Goal: Task Accomplishment & Management: Complete application form

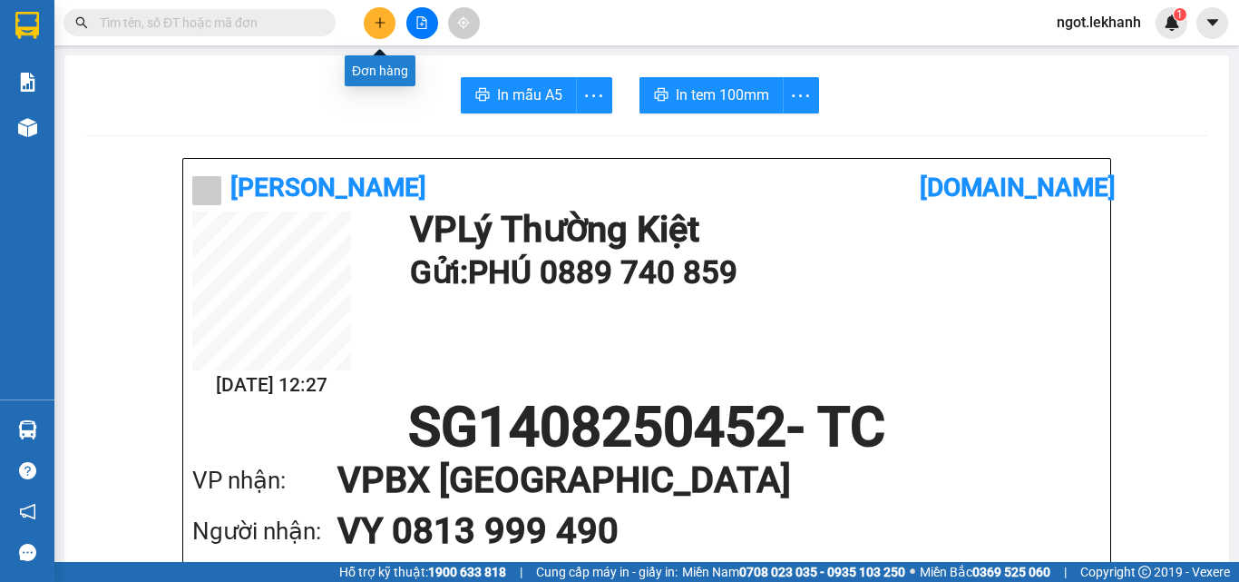
drag, startPoint x: 0, startPoint y: 0, endPoint x: 389, endPoint y: 36, distance: 390.9
click at [389, 36] on div at bounding box center [422, 23] width 136 height 32
click at [378, 28] on icon "plus" at bounding box center [380, 22] width 13 height 13
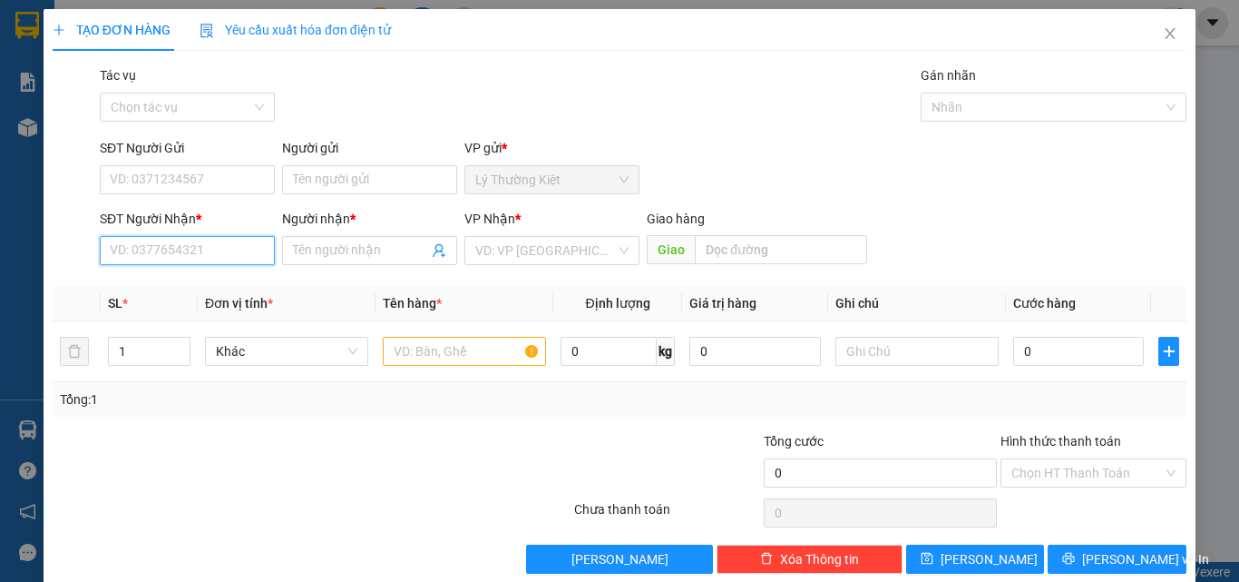
click at [181, 252] on input "SĐT Người Nhận *" at bounding box center [187, 250] width 175 height 29
type input "0974467678"
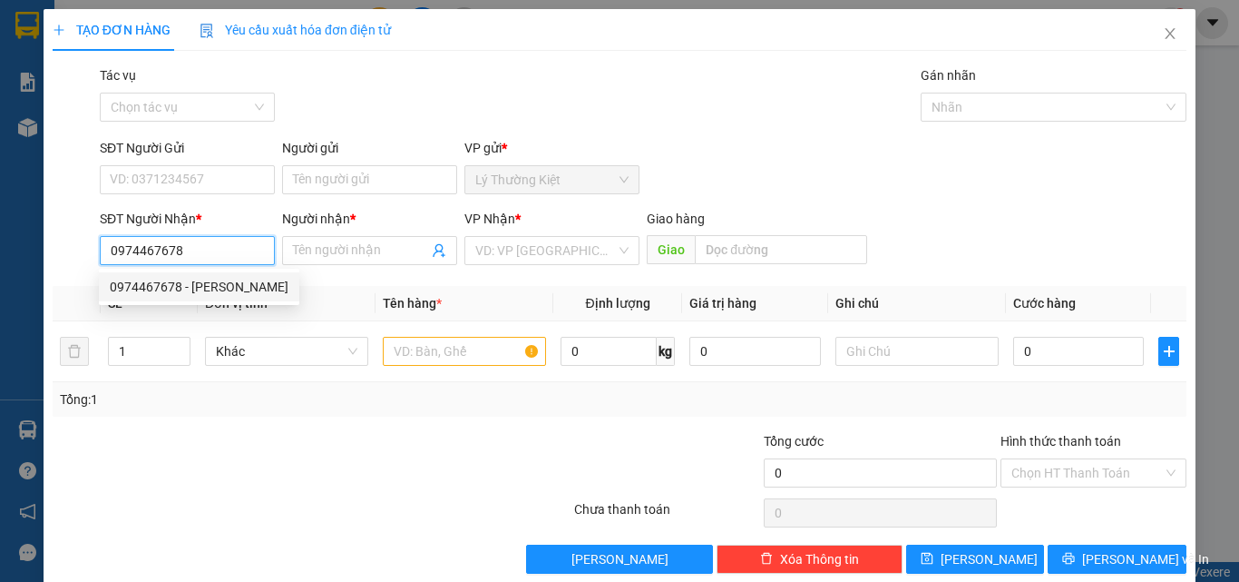
click at [197, 281] on div "0974467678 - [PERSON_NAME]" at bounding box center [199, 287] width 179 height 20
type input "[PERSON_NAME]"
type input "30.000"
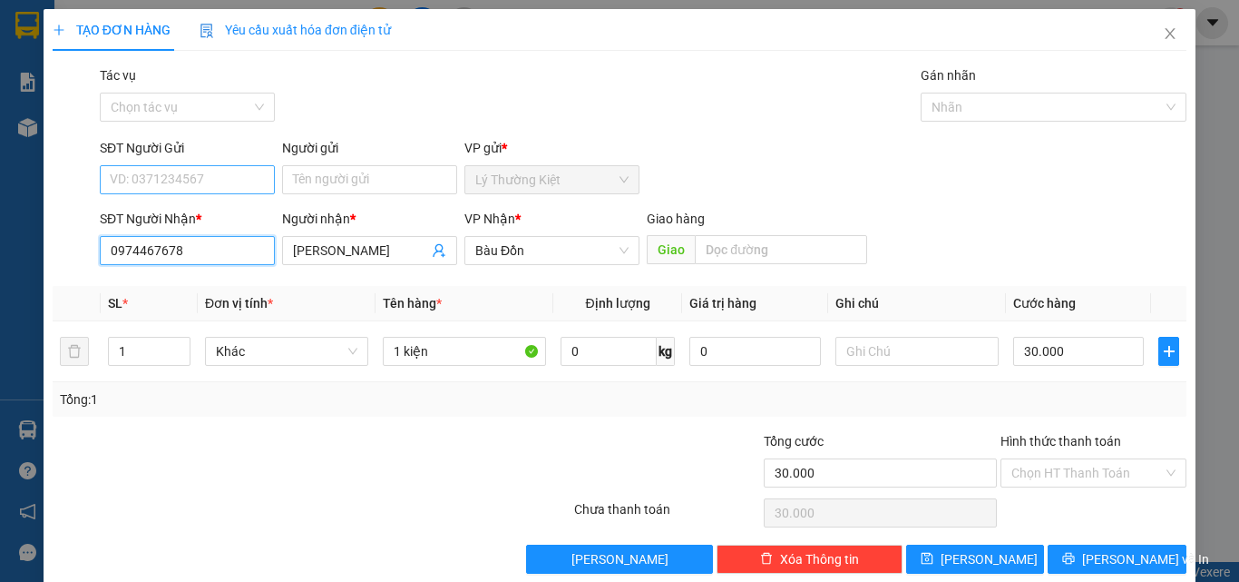
type input "0974467678"
click at [164, 185] on input "SĐT Người Gửi" at bounding box center [187, 179] width 175 height 29
type input "0338369592"
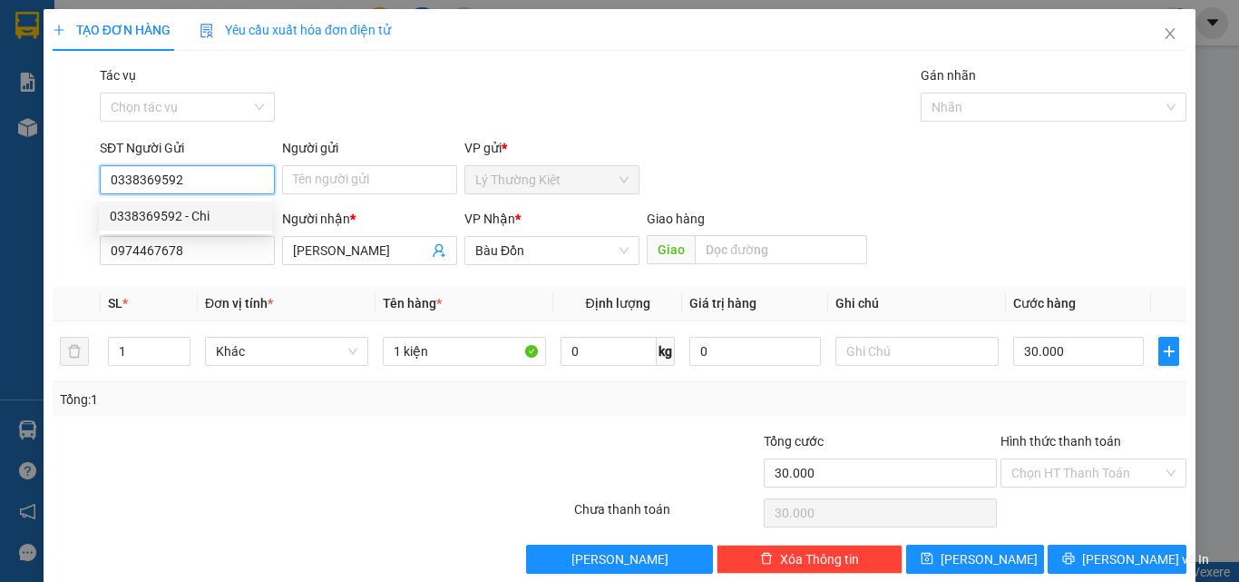
click at [168, 217] on div "0338369592 - Chi" at bounding box center [186, 216] width 152 height 20
type input "Chi"
type input "0338369592"
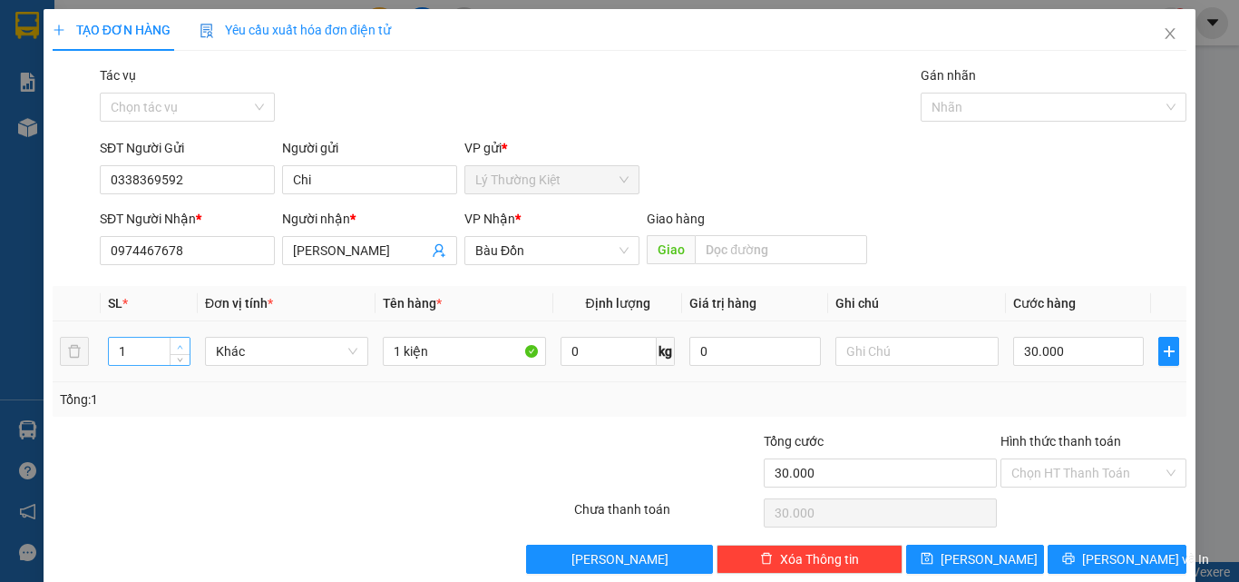
type input "2"
click at [183, 345] on span "up" at bounding box center [180, 346] width 11 height 11
click at [396, 352] on input "1 kiện" at bounding box center [464, 351] width 163 height 29
type input "2 kiện"
click at [1027, 353] on input "30.000" at bounding box center [1078, 351] width 131 height 29
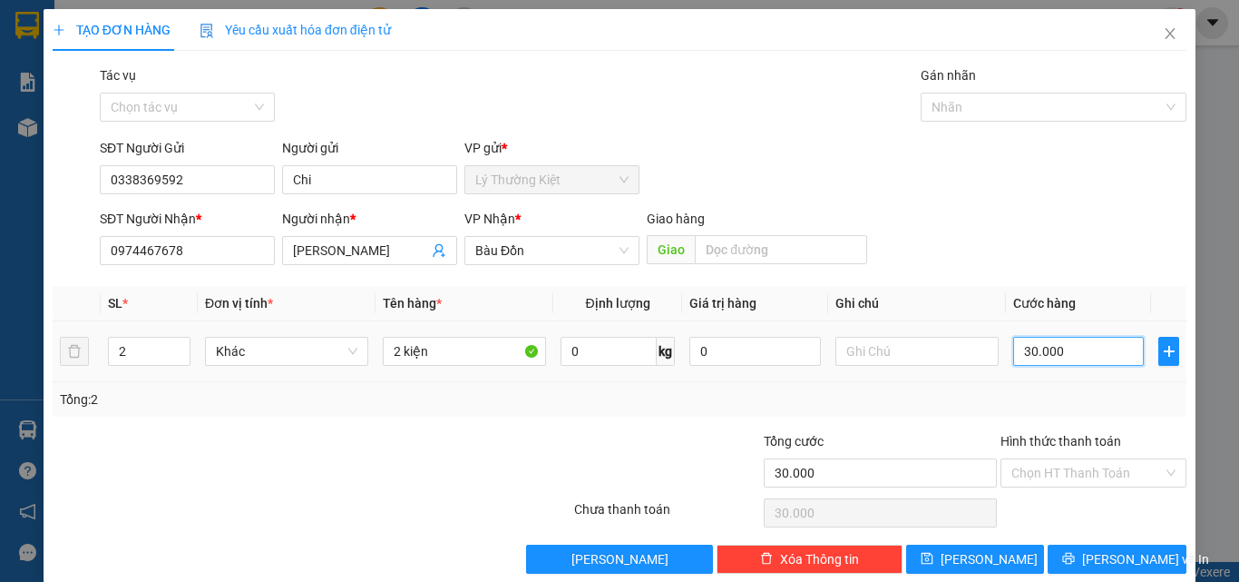
type input "0"
click at [1013, 351] on input "0" at bounding box center [1078, 351] width 131 height 29
type input "40"
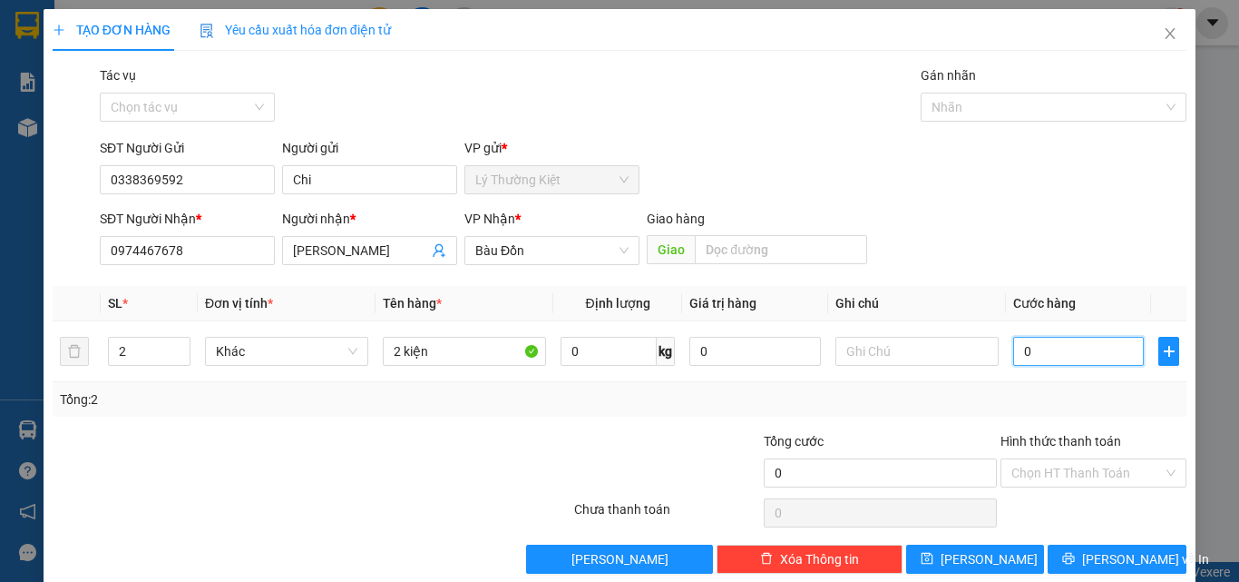
type input "40"
type input "40.000"
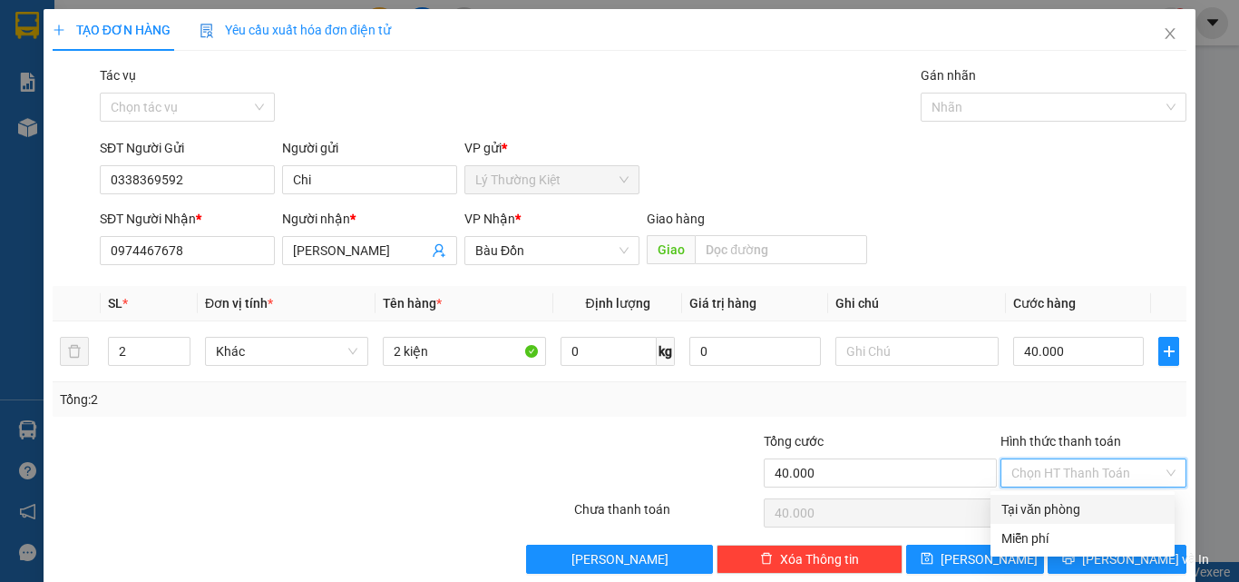
click at [1118, 474] on input "Hình thức thanh toán" at bounding box center [1088, 472] width 152 height 27
click at [1053, 511] on div "Tại văn phòng" at bounding box center [1083, 509] width 162 height 20
type input "0"
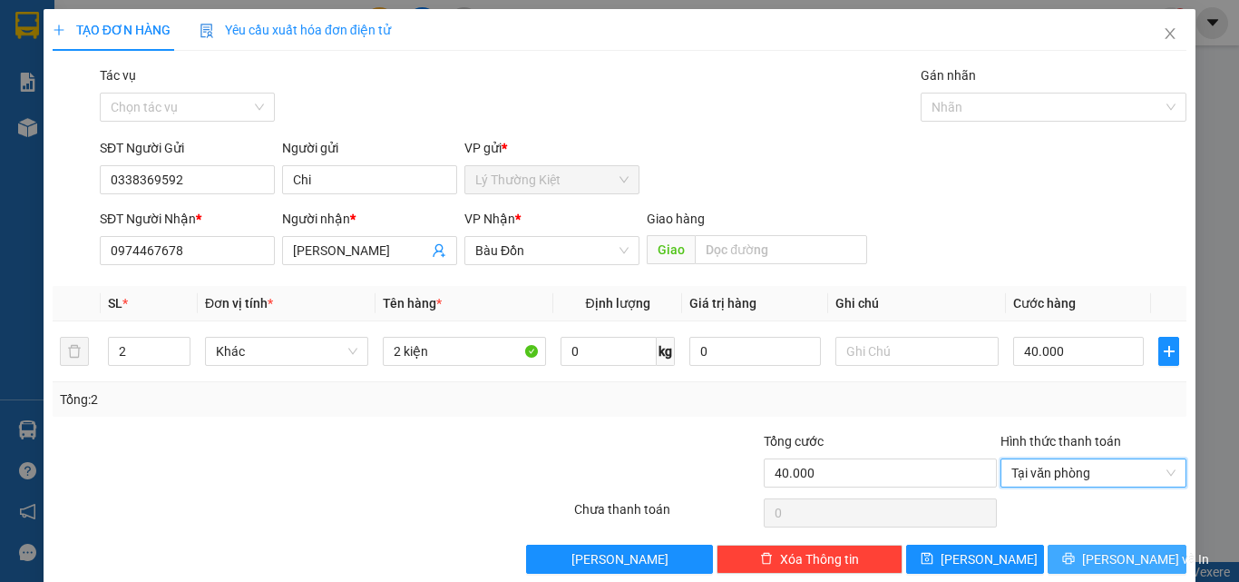
click at [1087, 561] on button "[PERSON_NAME] và In" at bounding box center [1117, 558] width 139 height 29
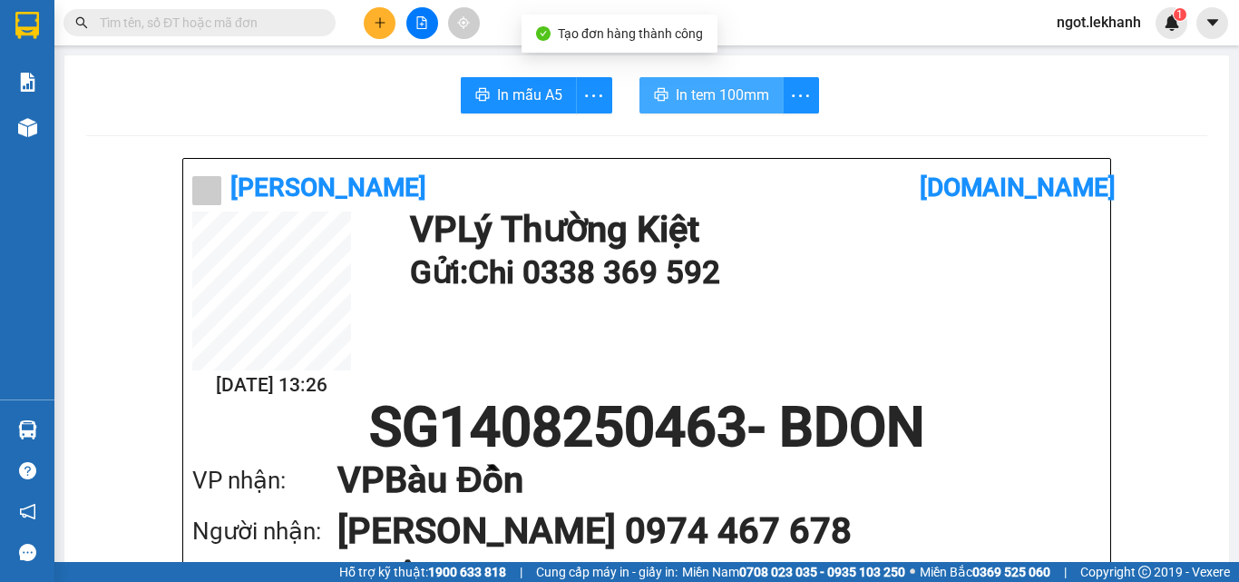
click at [709, 91] on span "In tem 100mm" at bounding box center [722, 94] width 93 height 23
